Goal: Check status: Check status

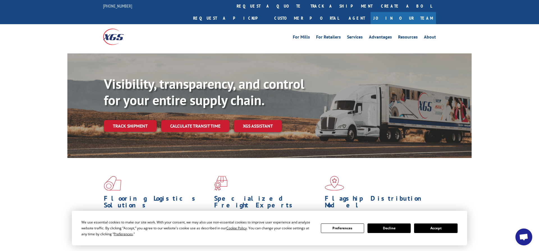
click at [306, 7] on link "track a shipment" at bounding box center [341, 6] width 70 height 12
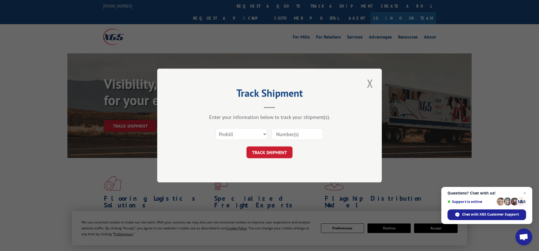
click at [283, 135] on input at bounding box center [297, 134] width 52 height 12
paste input "16944691"
type input "16944691"
click at [215, 128] on select "Select category... Probill BOL PO" at bounding box center [241, 134] width 52 height 12
click at [264, 133] on select "Select category... Probill BOL PO" at bounding box center [241, 134] width 52 height 12
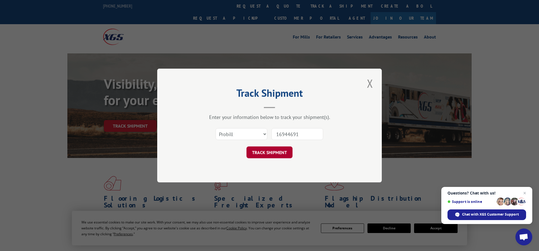
click at [278, 155] on button "TRACK SHIPMENT" at bounding box center [269, 152] width 46 height 12
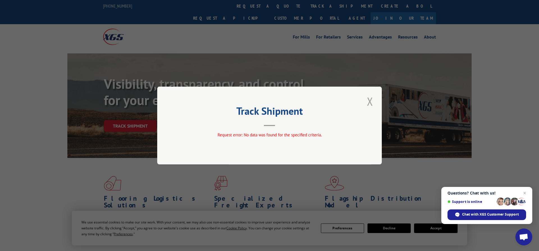
click at [370, 99] on button "Close modal" at bounding box center [370, 100] width 10 height 15
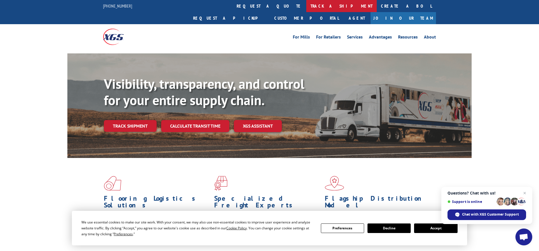
click at [306, 6] on link "track a shipment" at bounding box center [341, 6] width 70 height 12
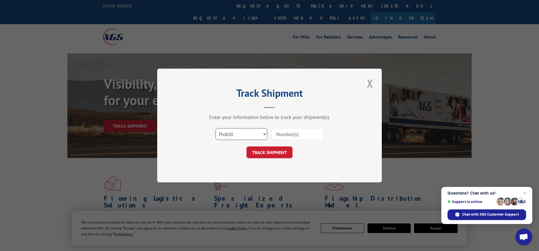
click at [215, 128] on select "Select category... Probill BOL PO" at bounding box center [241, 134] width 52 height 12
select select "po"
click option "PO" at bounding box center [0, 0] width 0 height 0
click at [298, 132] on input at bounding box center [297, 134] width 52 height 12
paste input "07845005"
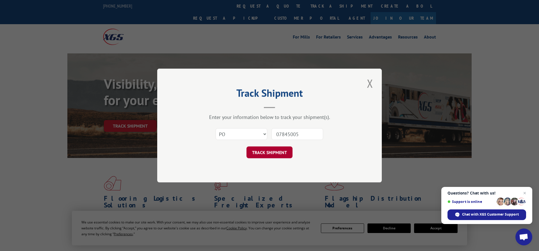
type input "07845005"
click at [276, 151] on button "TRACK SHIPMENT" at bounding box center [269, 152] width 46 height 12
